Goal: Task Accomplishment & Management: Manage account settings

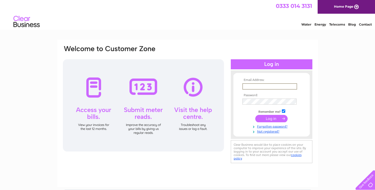
type input "[EMAIL_ADDRESS][DOMAIN_NAME]"
click at [272, 118] on input "submit" at bounding box center [271, 117] width 32 height 7
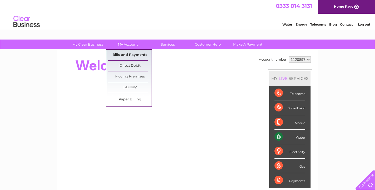
click at [120, 54] on link "Bills and Payments" at bounding box center [129, 55] width 43 height 11
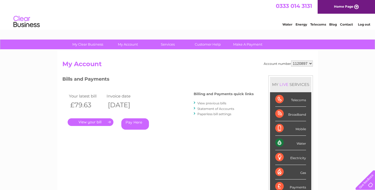
click at [100, 122] on link "." at bounding box center [91, 122] width 46 height 8
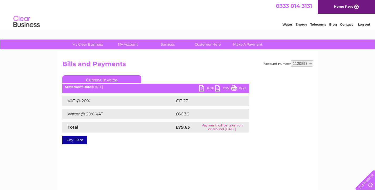
click at [204, 86] on link "PDF" at bounding box center [207, 89] width 16 height 8
click at [363, 24] on link "Log out" at bounding box center [364, 24] width 12 height 4
